Goal: Obtain resource: Download file/media

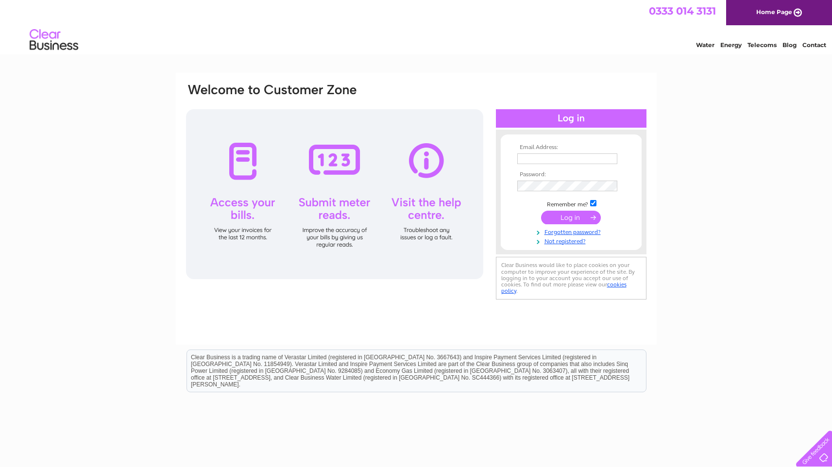
type input "tom.b.walters@gmail.com"
click at [578, 219] on input "submit" at bounding box center [571, 218] width 60 height 14
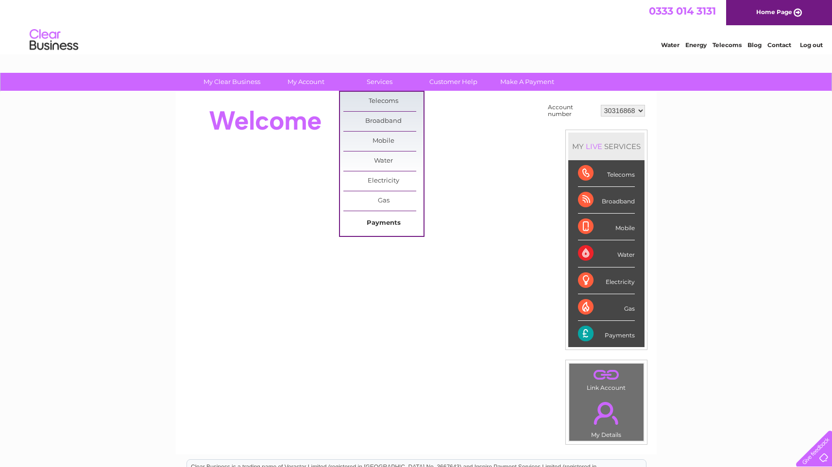
click at [377, 222] on link "Payments" at bounding box center [383, 223] width 80 height 19
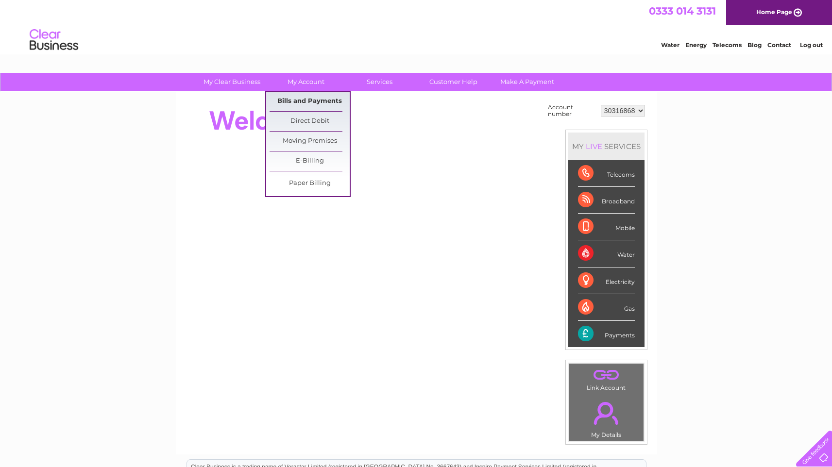
click at [298, 102] on link "Bills and Payments" at bounding box center [310, 101] width 80 height 19
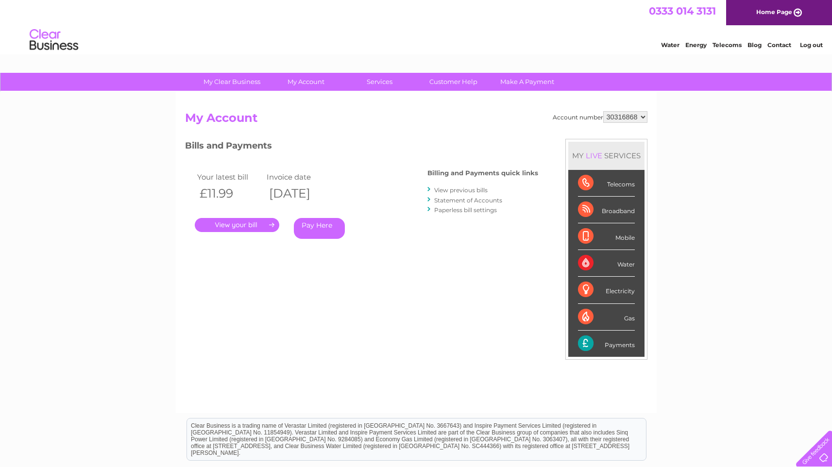
click at [468, 191] on link "View previous bills" at bounding box center [460, 189] width 53 height 7
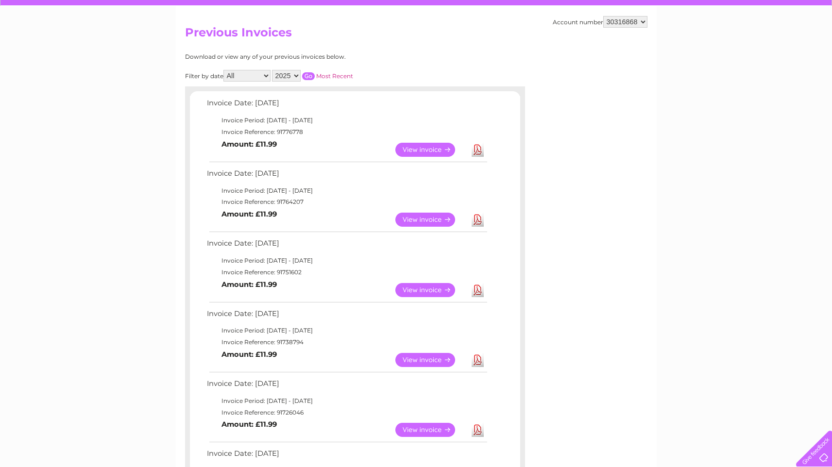
scroll to position [274, 0]
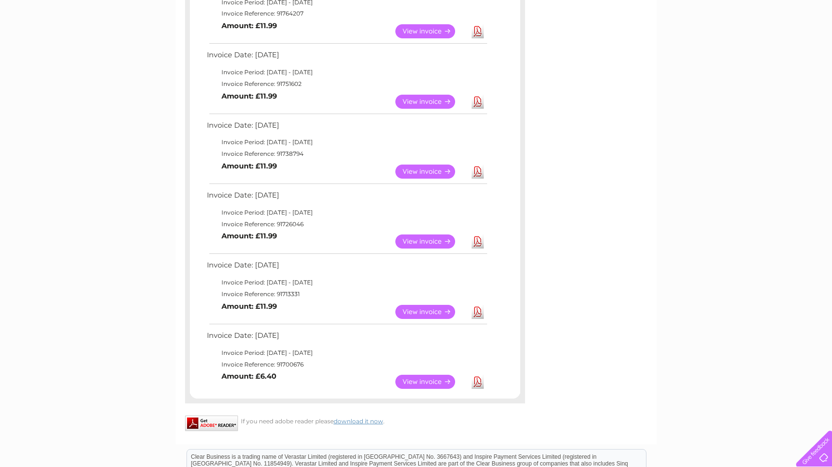
click at [478, 314] on link "Download" at bounding box center [478, 312] width 12 height 14
click at [431, 312] on link "View" at bounding box center [430, 312] width 71 height 14
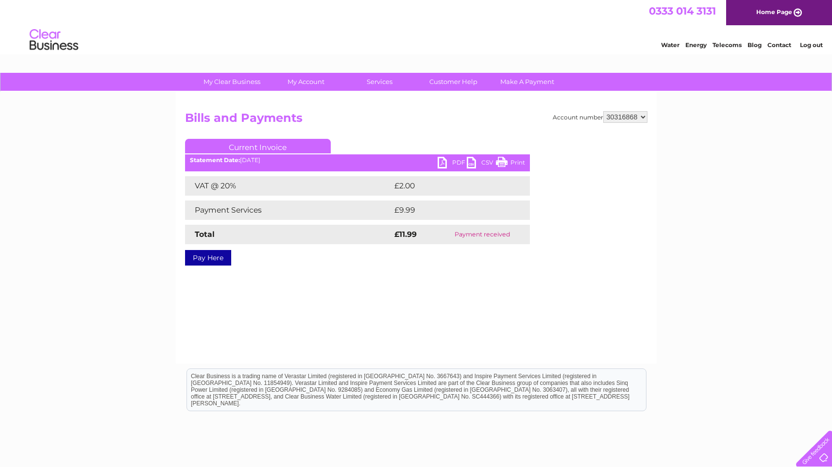
click at [444, 164] on link "PDF" at bounding box center [452, 164] width 29 height 14
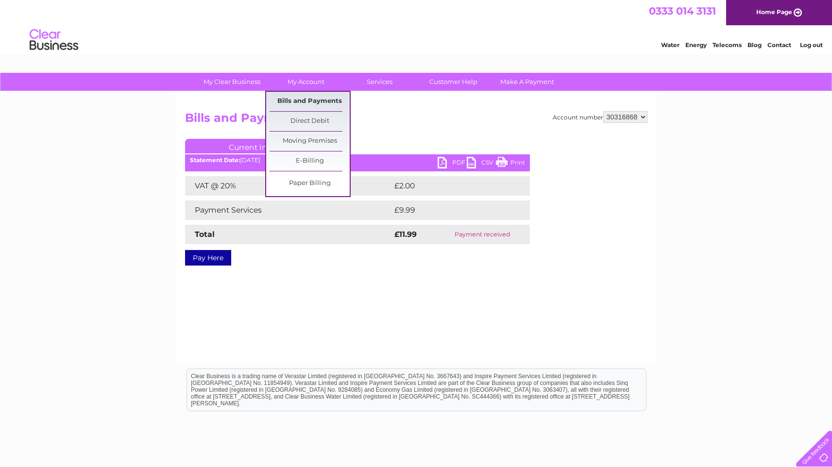
click at [297, 101] on link "Bills and Payments" at bounding box center [310, 101] width 80 height 19
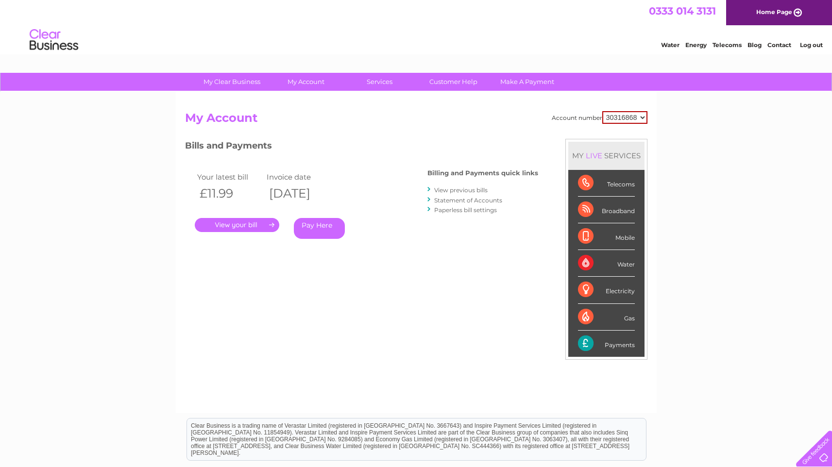
click at [461, 191] on link "View previous bills" at bounding box center [460, 189] width 53 height 7
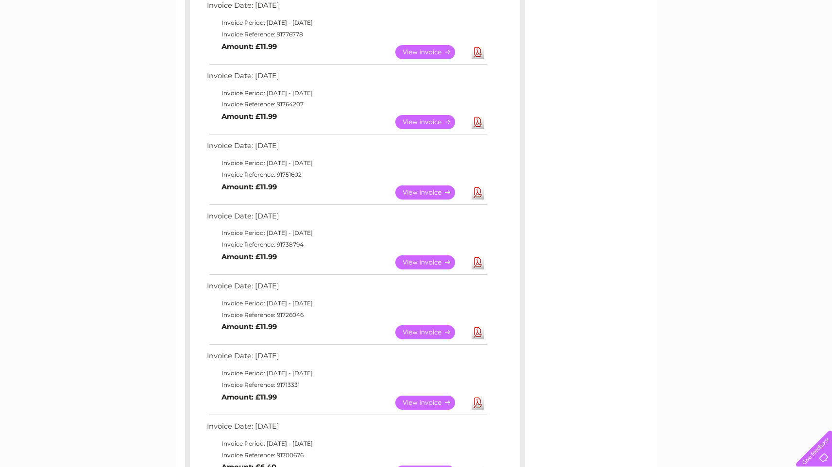
scroll to position [183, 0]
click at [445, 333] on link "View" at bounding box center [430, 332] width 71 height 14
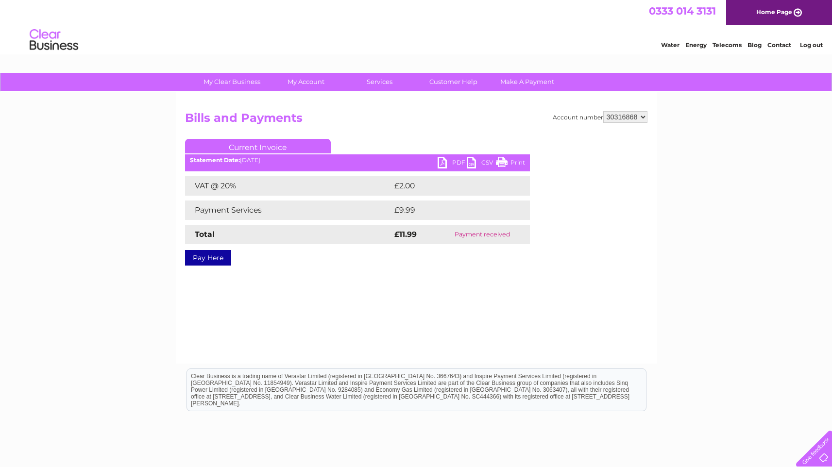
click at [446, 164] on link "PDF" at bounding box center [452, 164] width 29 height 14
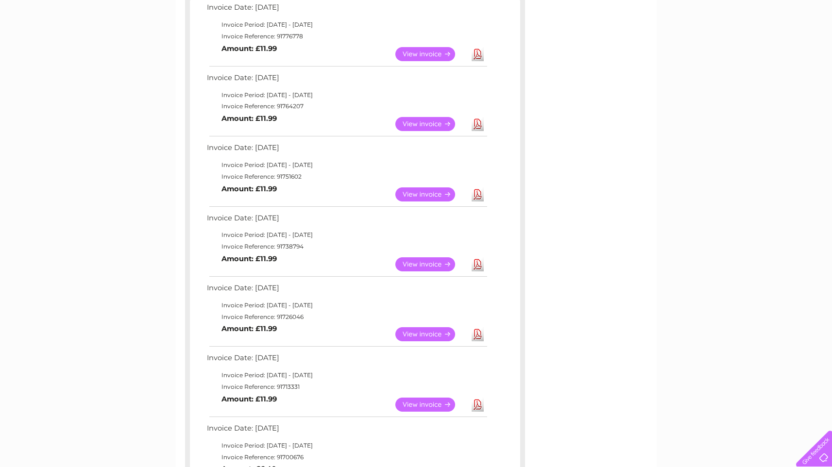
click at [411, 266] on link "View" at bounding box center [430, 264] width 71 height 14
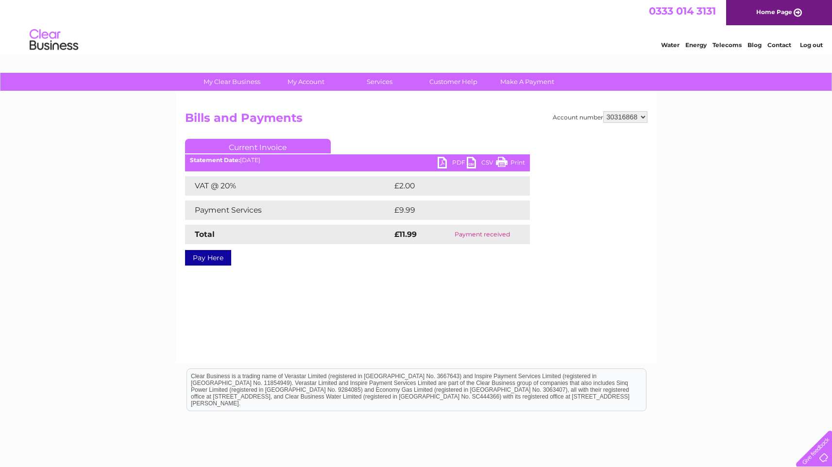
click at [441, 163] on link "PDF" at bounding box center [452, 164] width 29 height 14
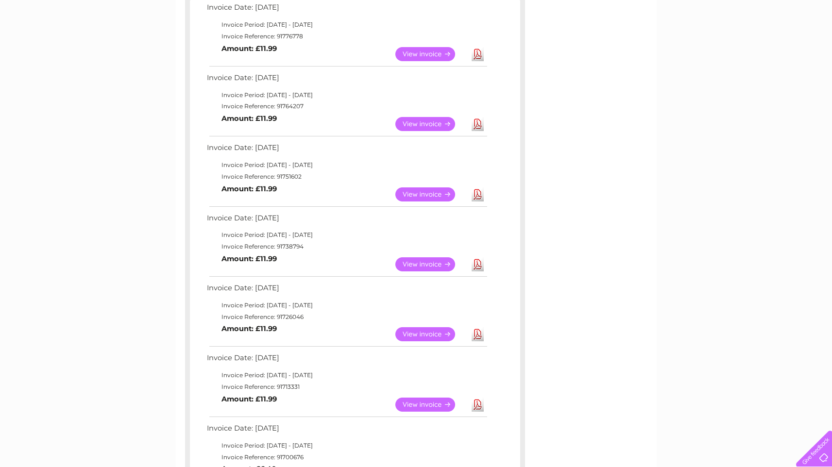
click at [425, 197] on link "View" at bounding box center [430, 194] width 71 height 14
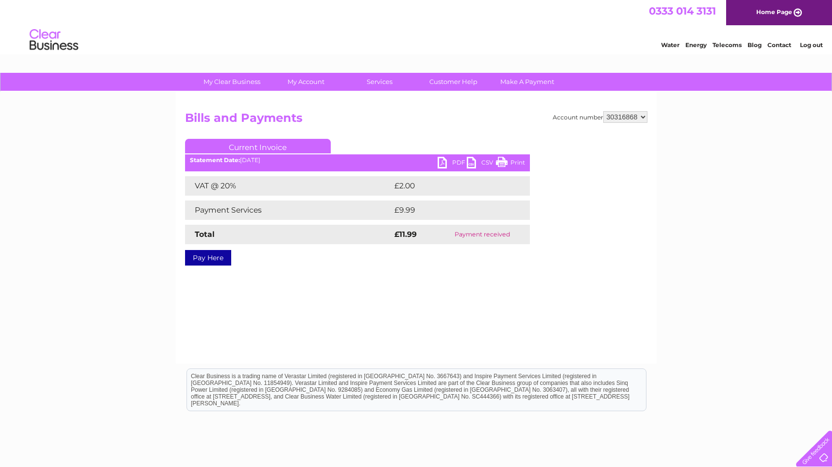
click at [441, 166] on link "PDF" at bounding box center [452, 164] width 29 height 14
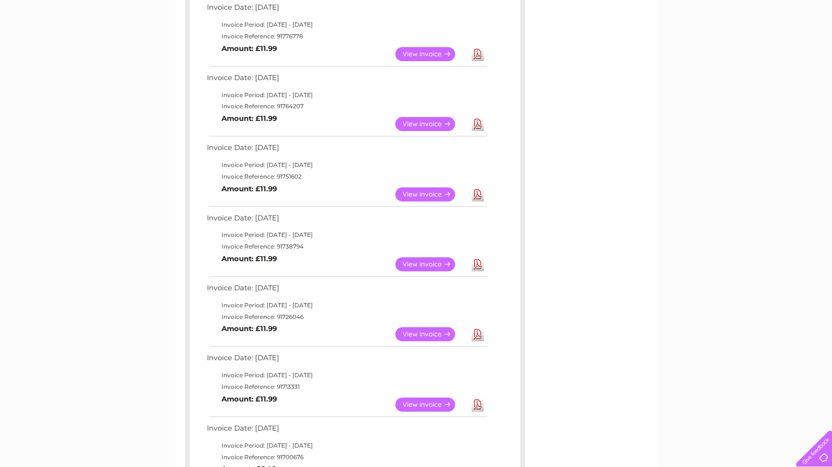
click at [426, 197] on link "View" at bounding box center [430, 194] width 71 height 14
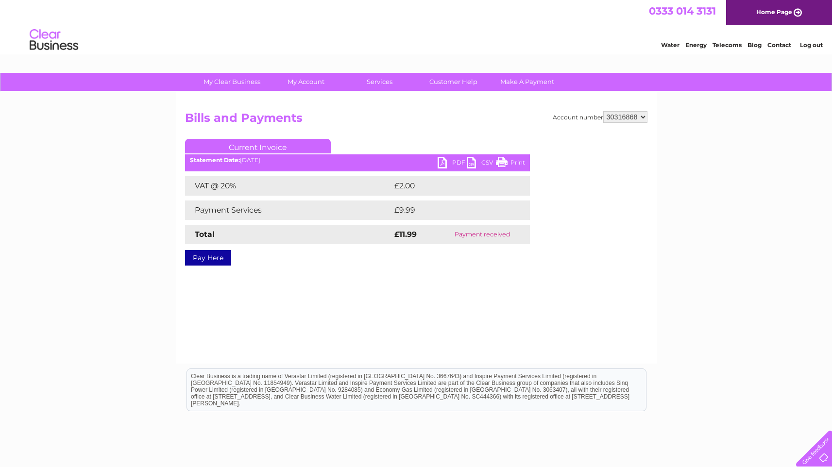
click at [444, 168] on link "PDF" at bounding box center [452, 164] width 29 height 14
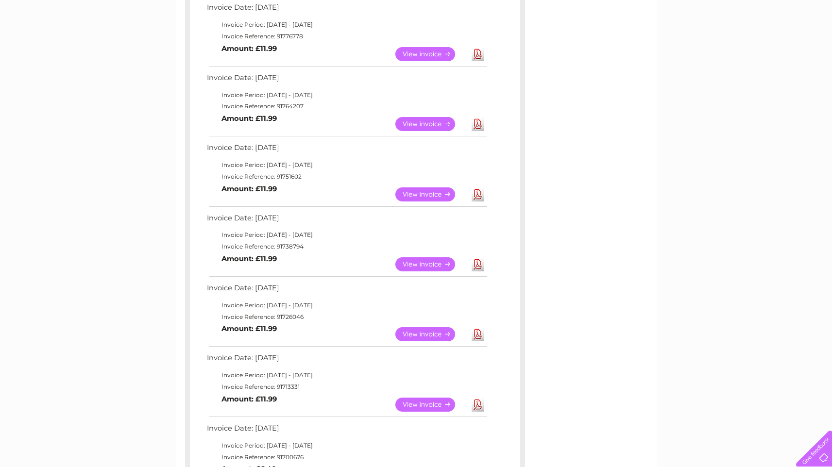
click at [429, 122] on link "View" at bounding box center [430, 124] width 71 height 14
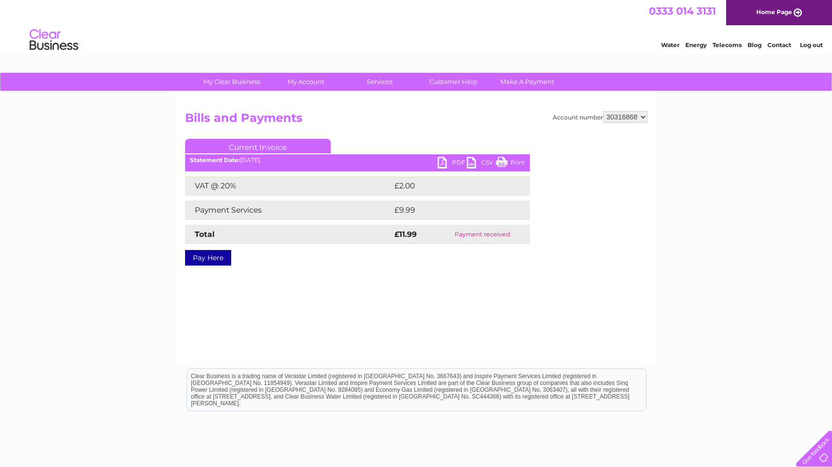
click at [443, 166] on link "PDF" at bounding box center [452, 164] width 29 height 14
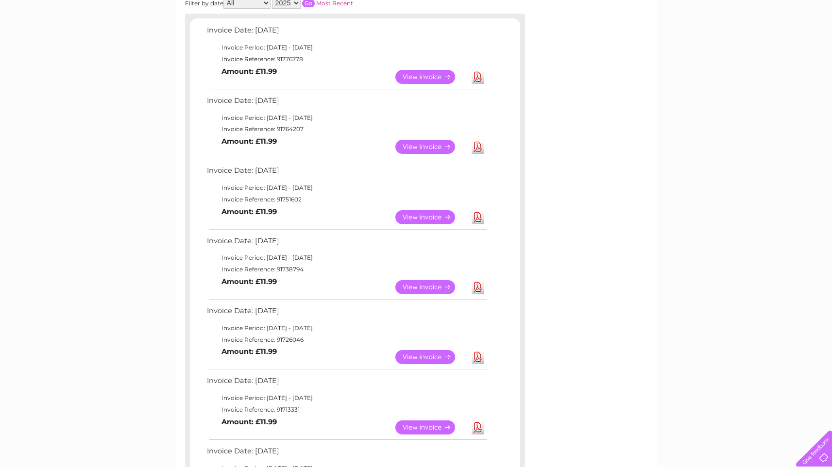
scroll to position [129, 0]
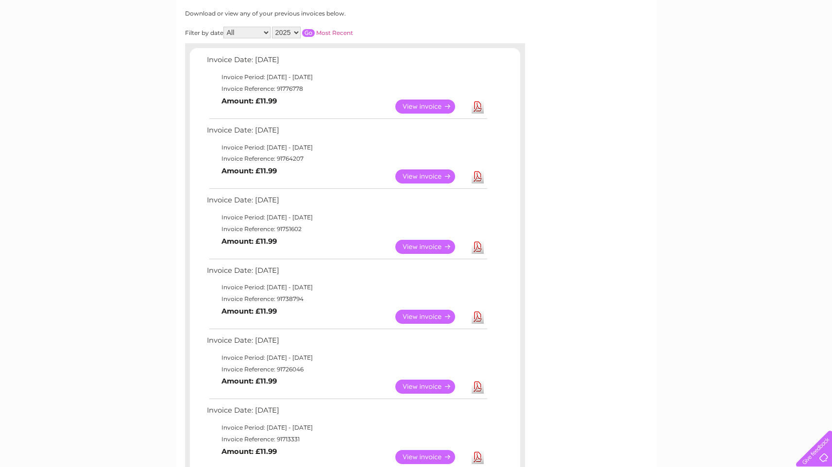
click at [418, 107] on link "View" at bounding box center [430, 107] width 71 height 14
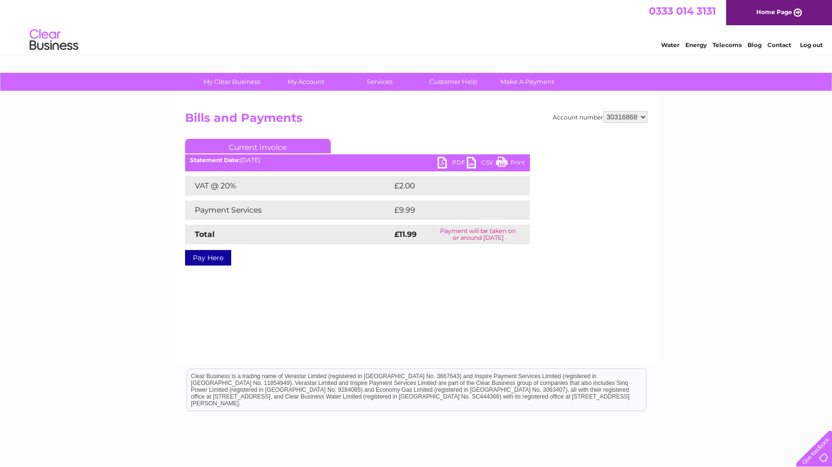
click at [444, 165] on link "PDF" at bounding box center [452, 164] width 29 height 14
